Goal: Information Seeking & Learning: Understand process/instructions

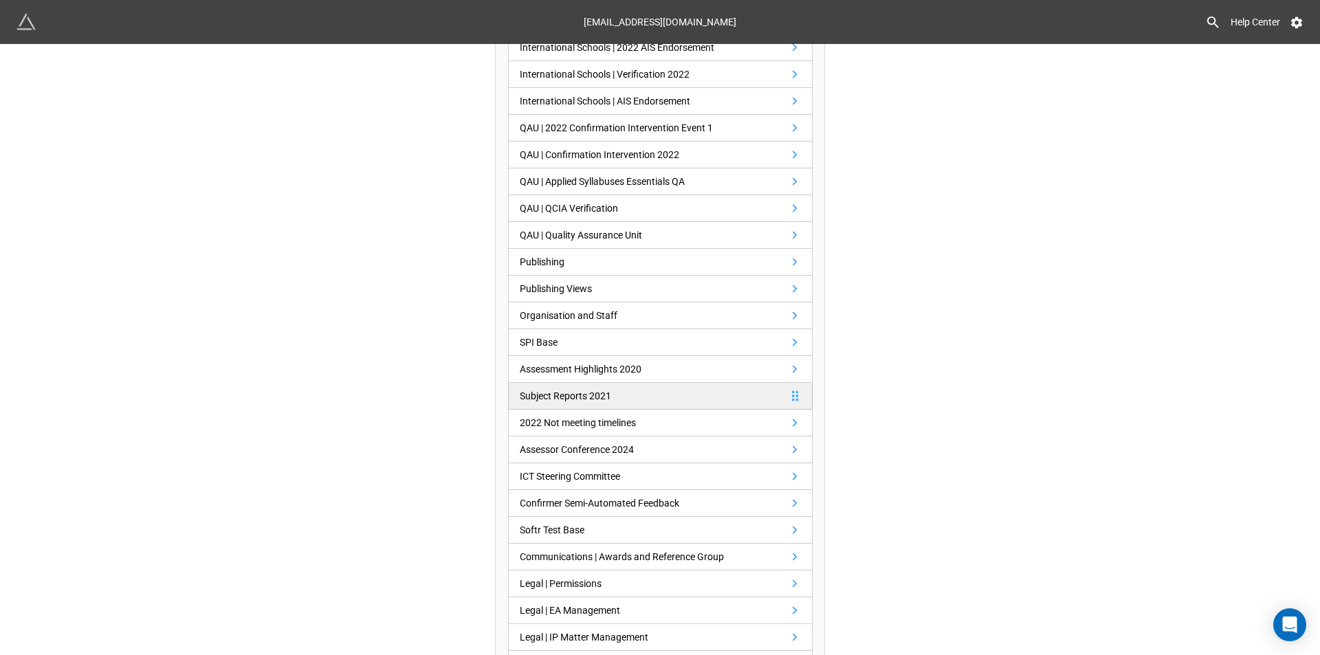
scroll to position [550, 0]
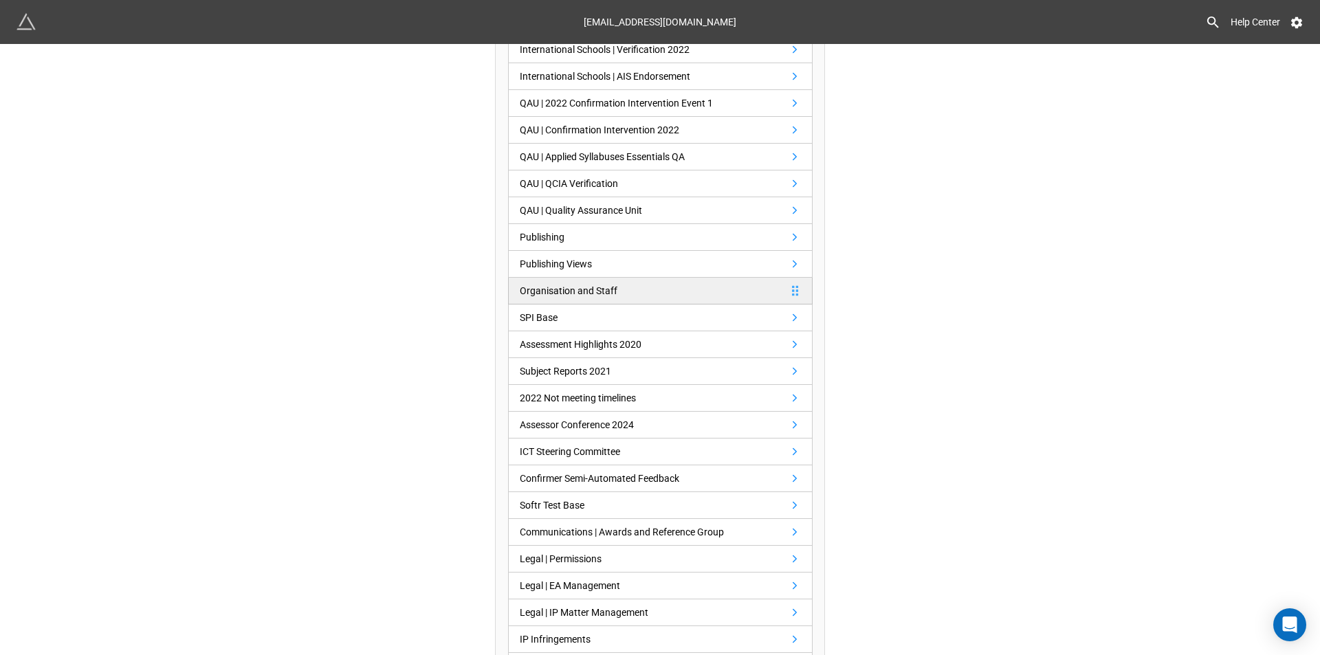
click at [604, 286] on div "Organisation and Staff" at bounding box center [569, 290] width 98 height 15
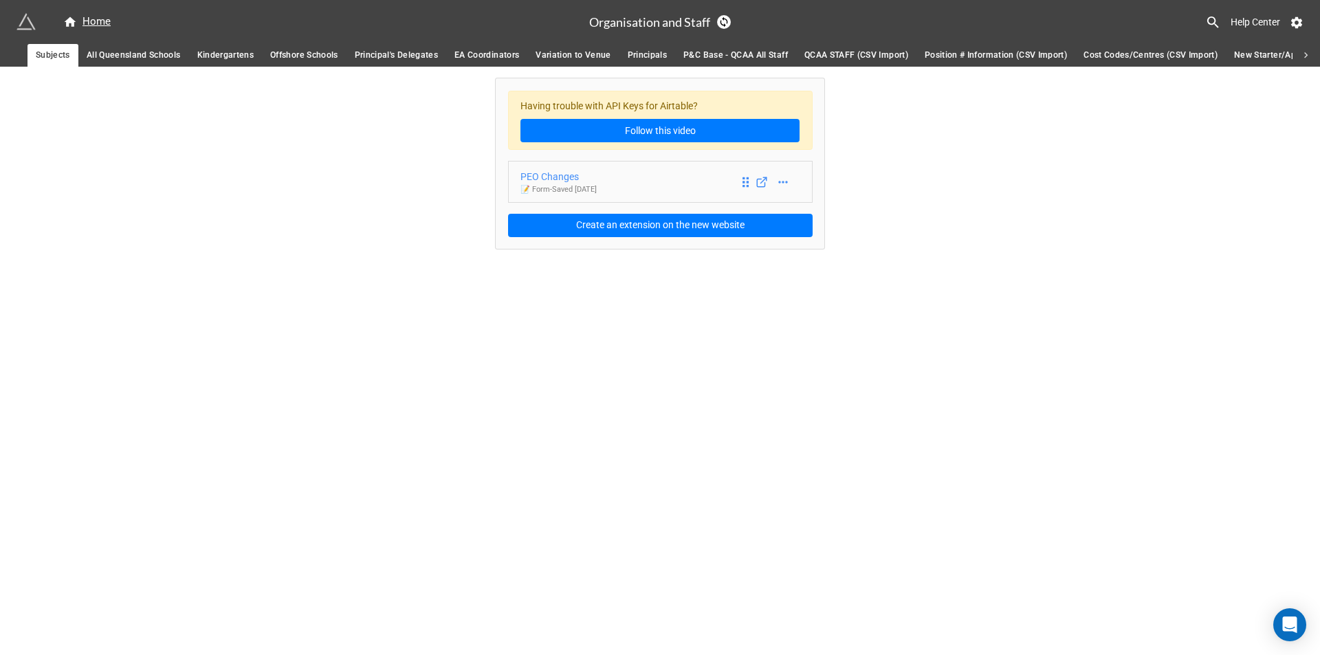
click at [597, 180] on div "PEO Changes" at bounding box center [558, 176] width 76 height 15
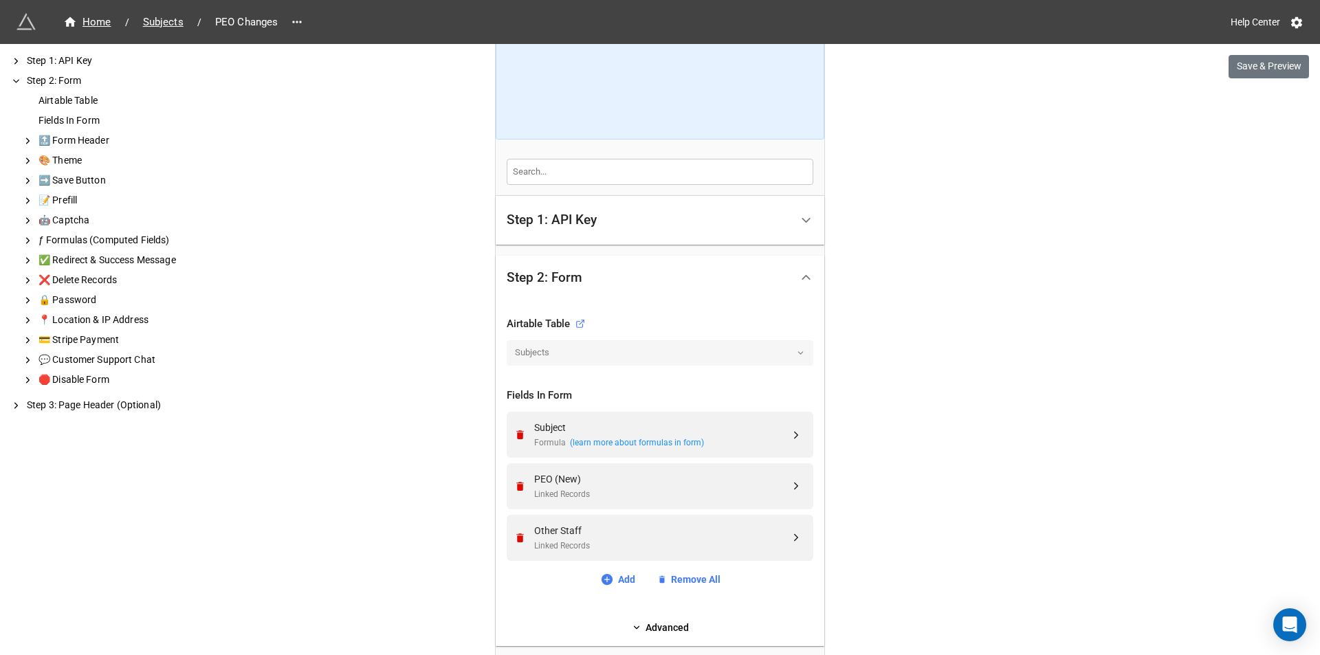
scroll to position [344, 0]
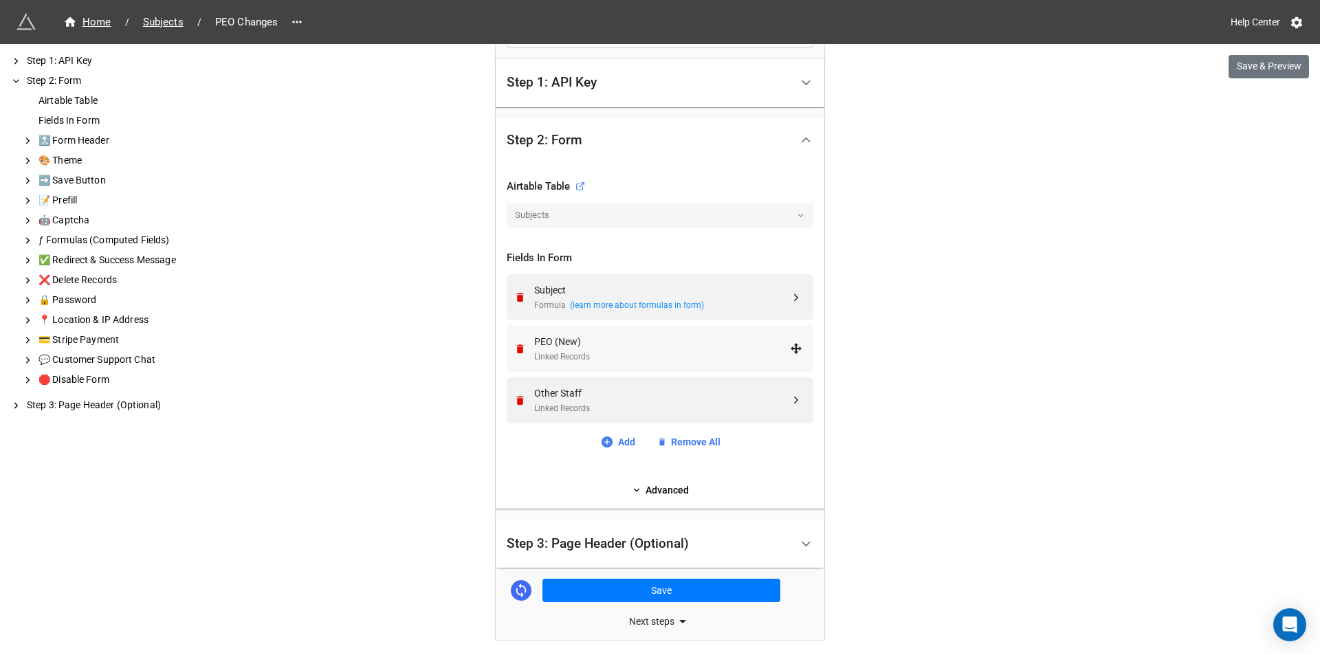
click at [659, 355] on div "Linked Records" at bounding box center [662, 357] width 256 height 13
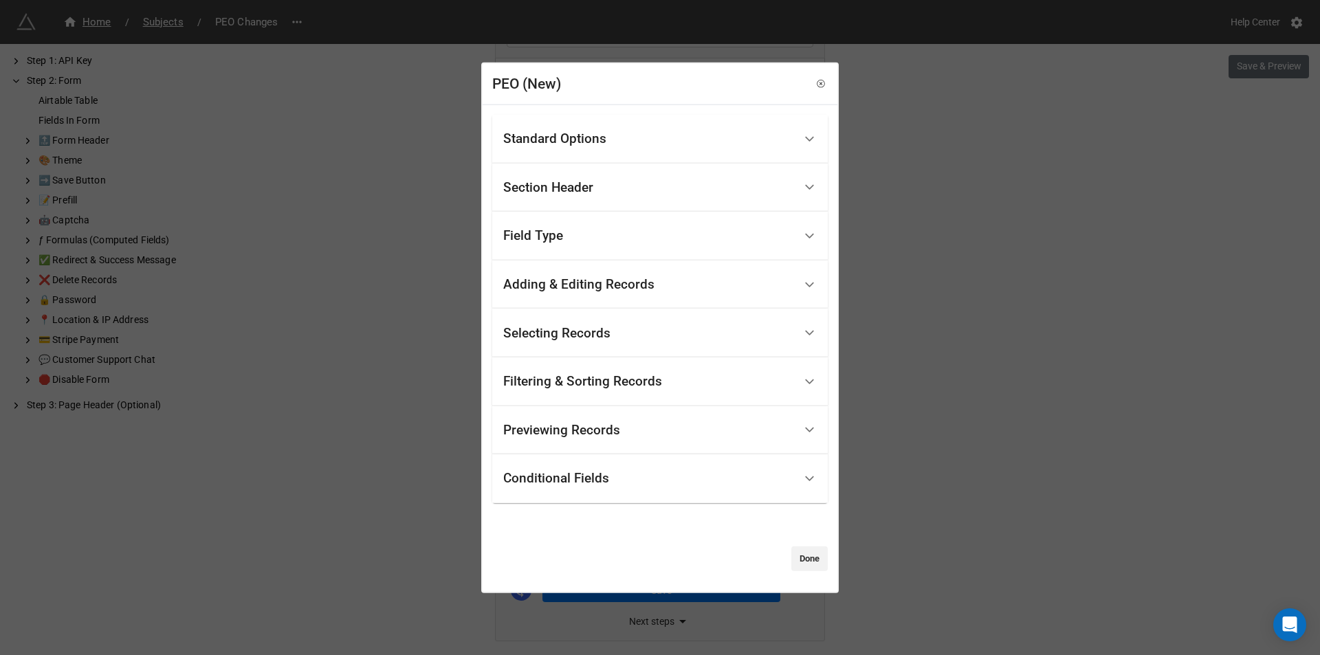
click at [606, 139] on div "Standard Options" at bounding box center [554, 139] width 103 height 14
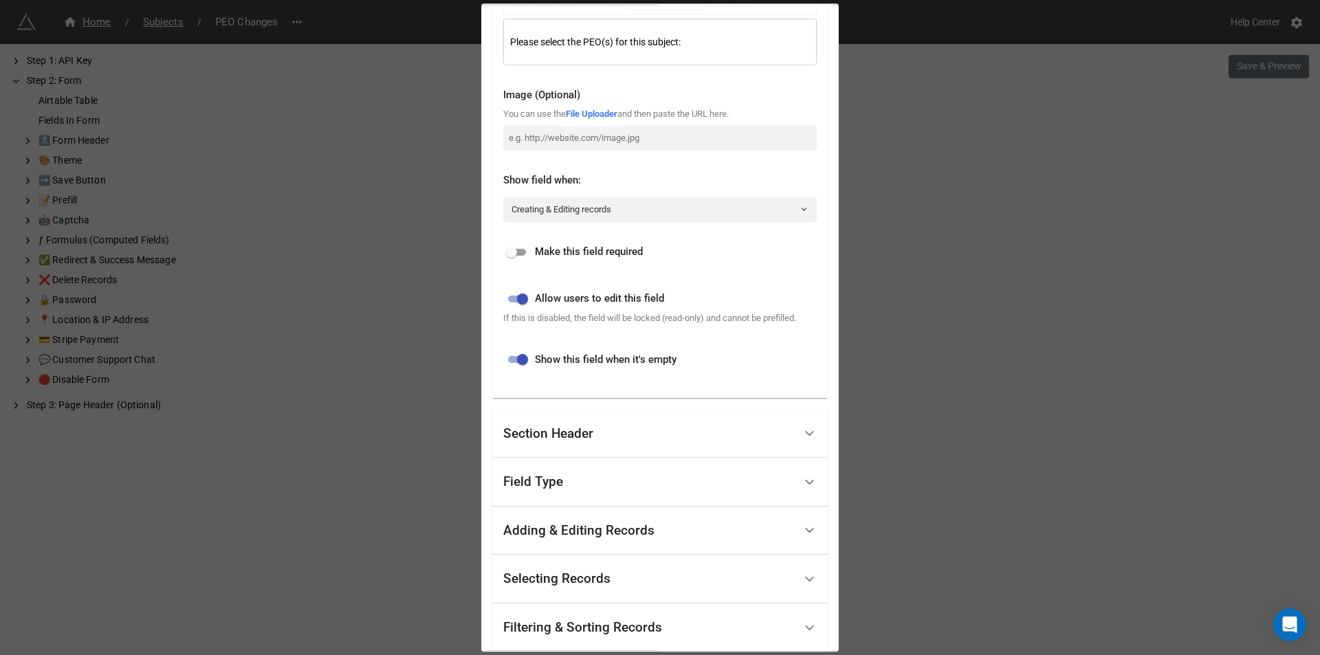
scroll to position [275, 0]
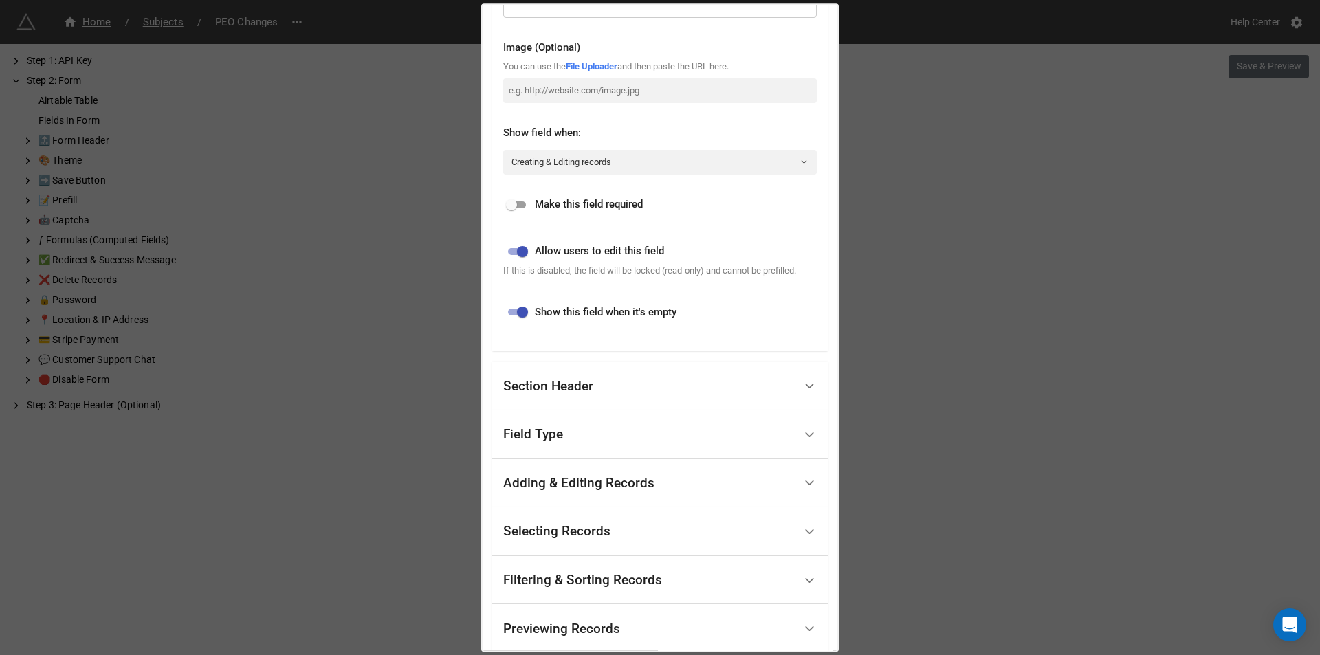
click at [628, 392] on div "Section Header" at bounding box center [648, 386] width 291 height 32
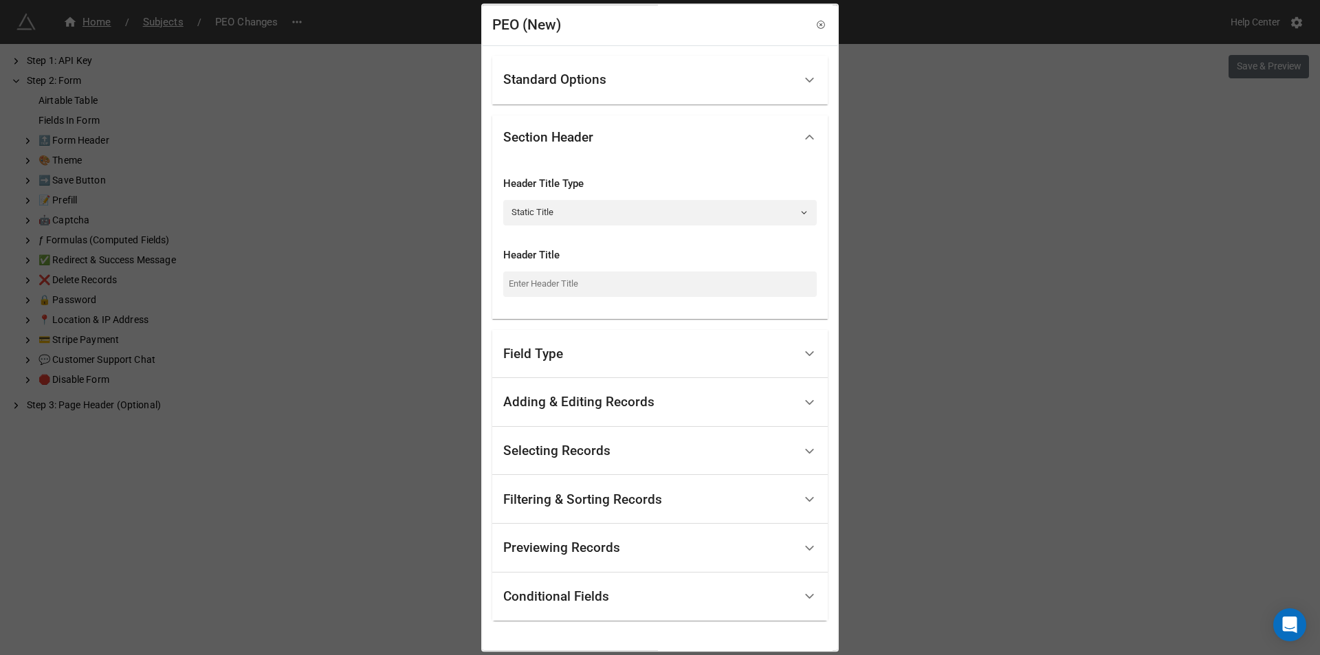
click at [619, 355] on div "Field Type" at bounding box center [648, 354] width 291 height 32
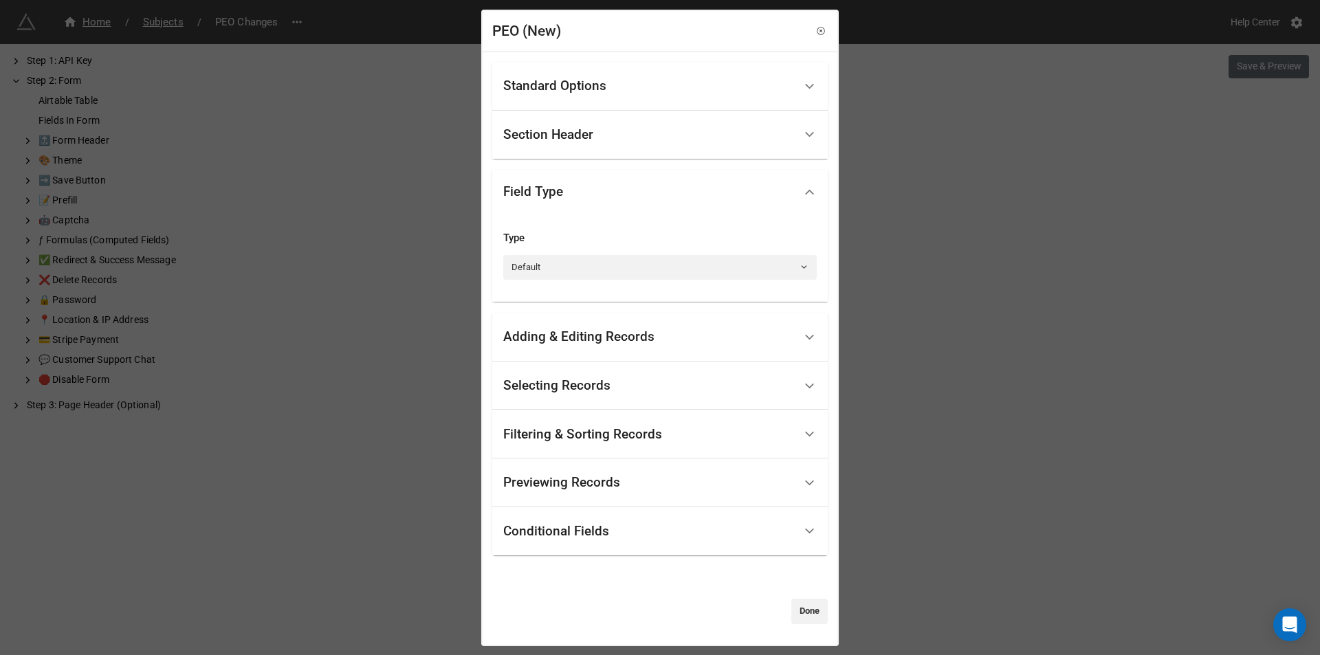
click at [620, 333] on div "Adding & Editing Records" at bounding box center [578, 337] width 151 height 14
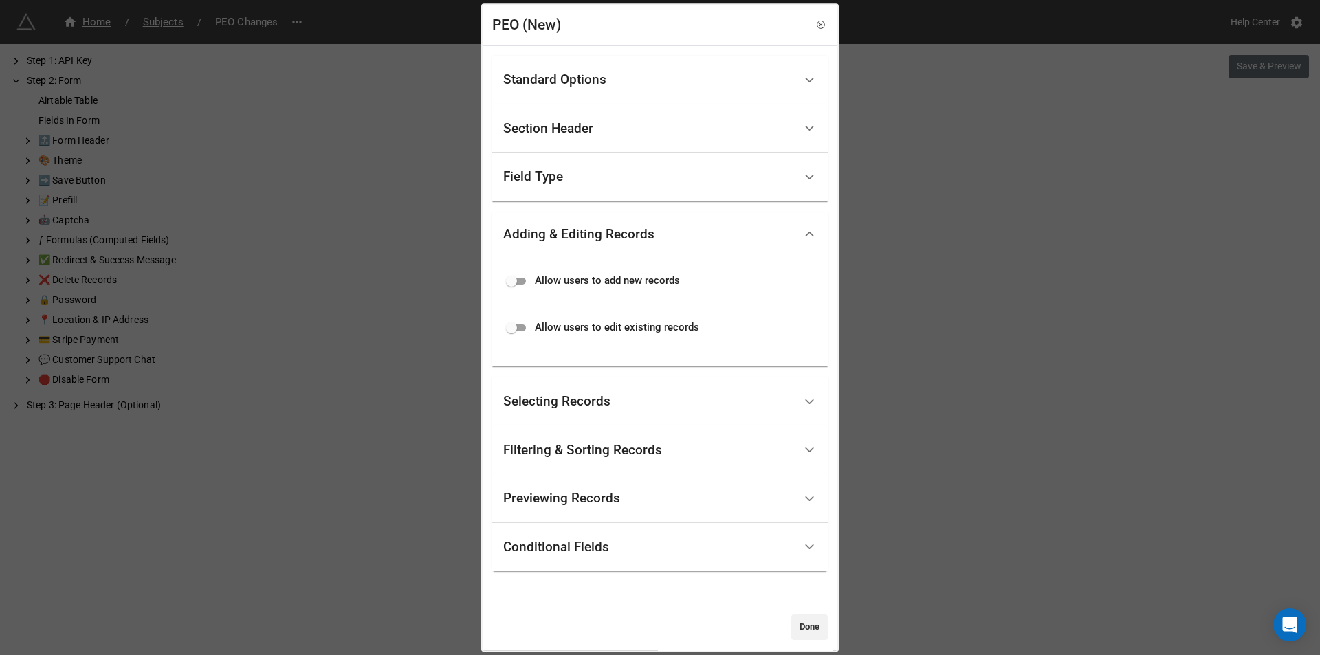
click at [617, 408] on div "Selecting Records" at bounding box center [648, 402] width 291 height 32
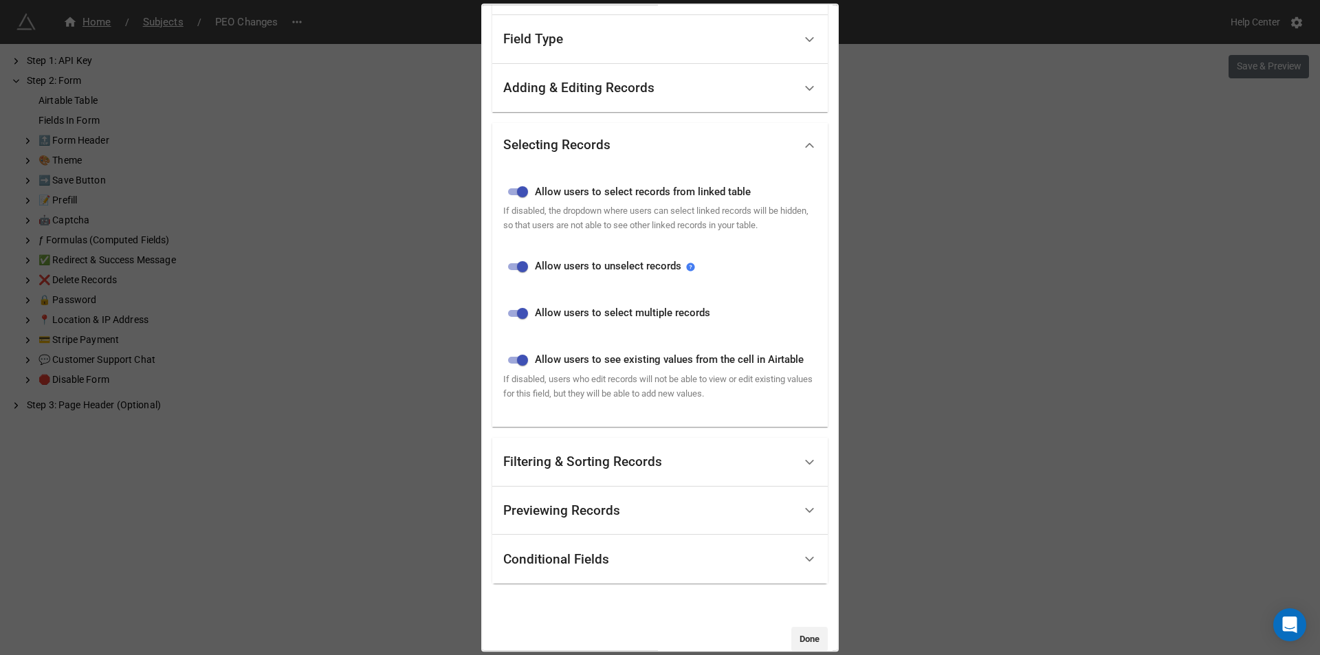
scroll to position [159, 0]
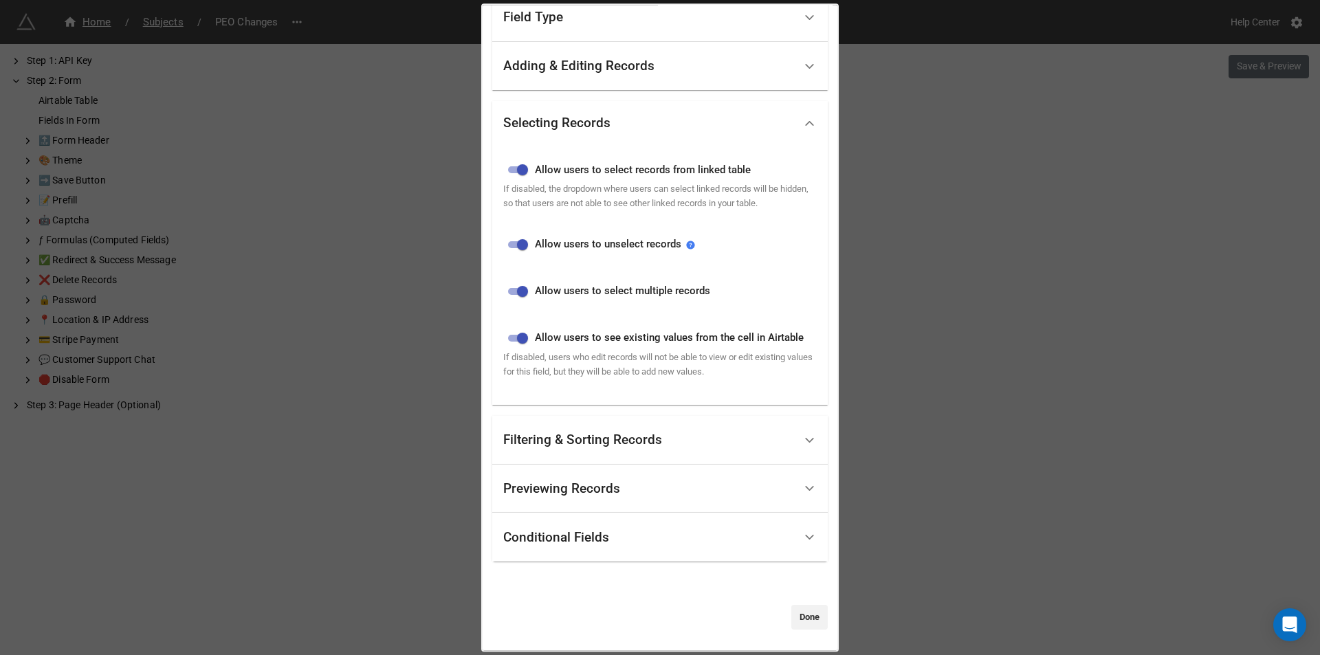
click at [621, 434] on div "Filtering & Sorting Records" at bounding box center [582, 441] width 159 height 14
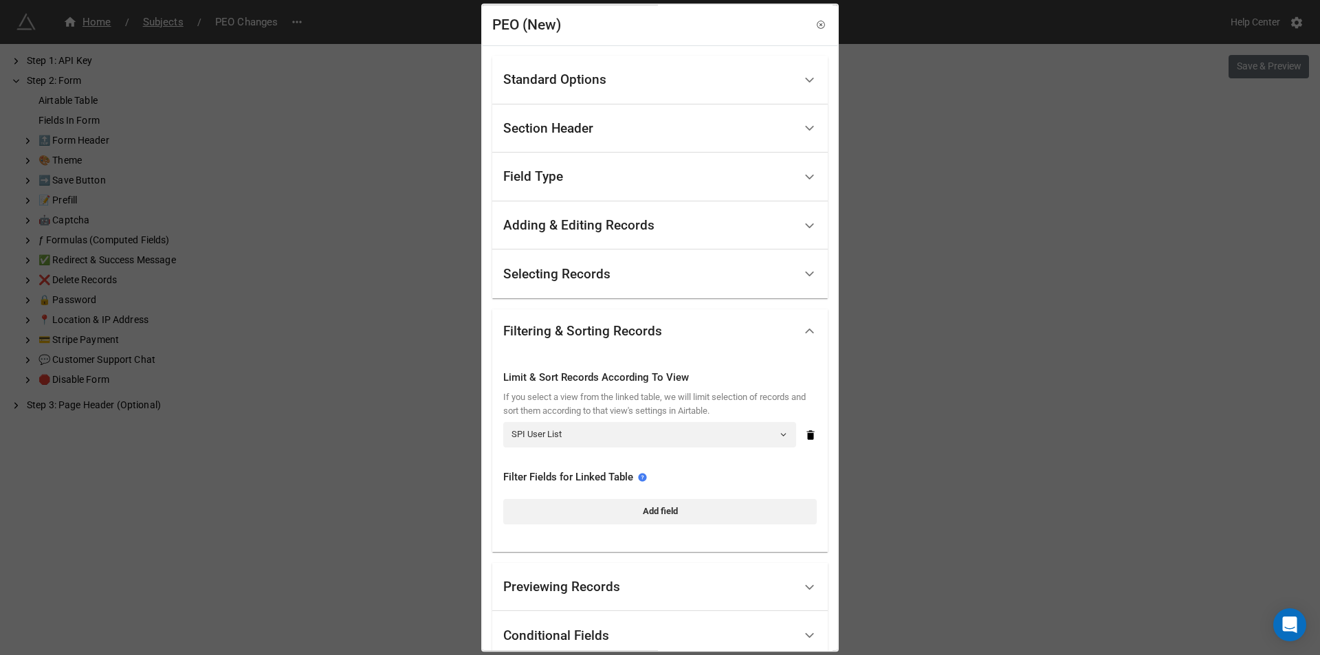
scroll to position [69, 0]
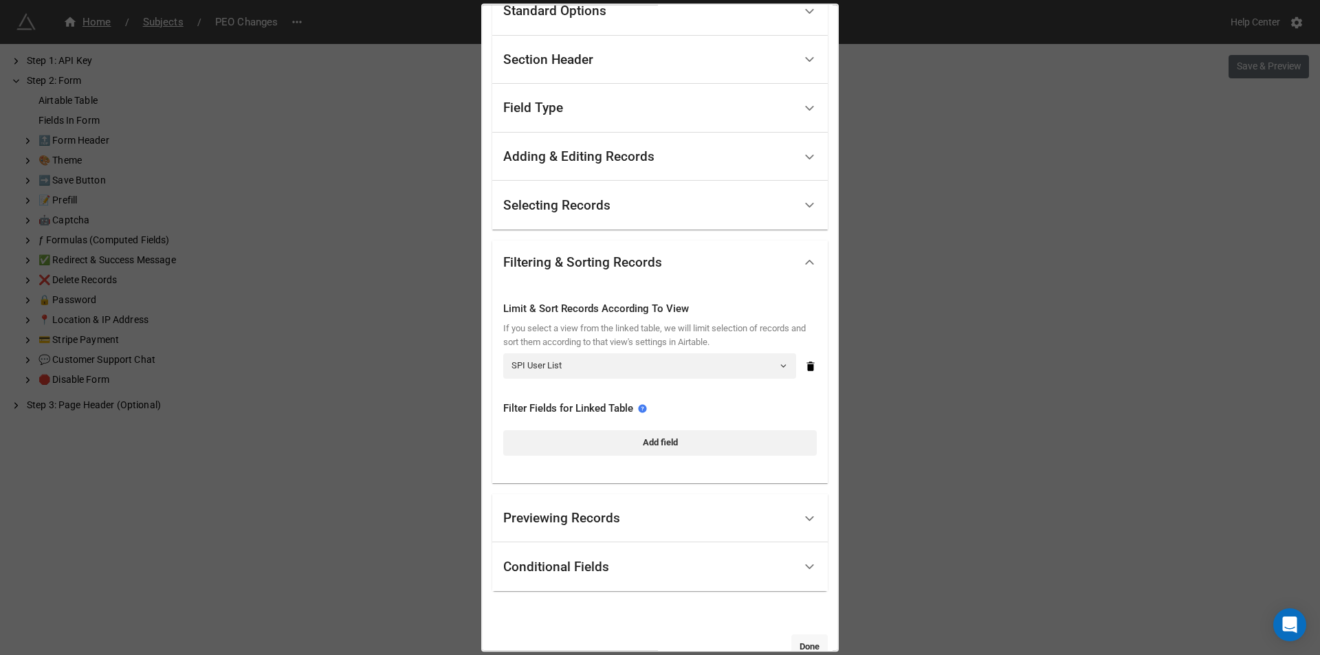
click at [806, 645] on link "Done" at bounding box center [809, 646] width 36 height 25
